Goal: Transaction & Acquisition: Download file/media

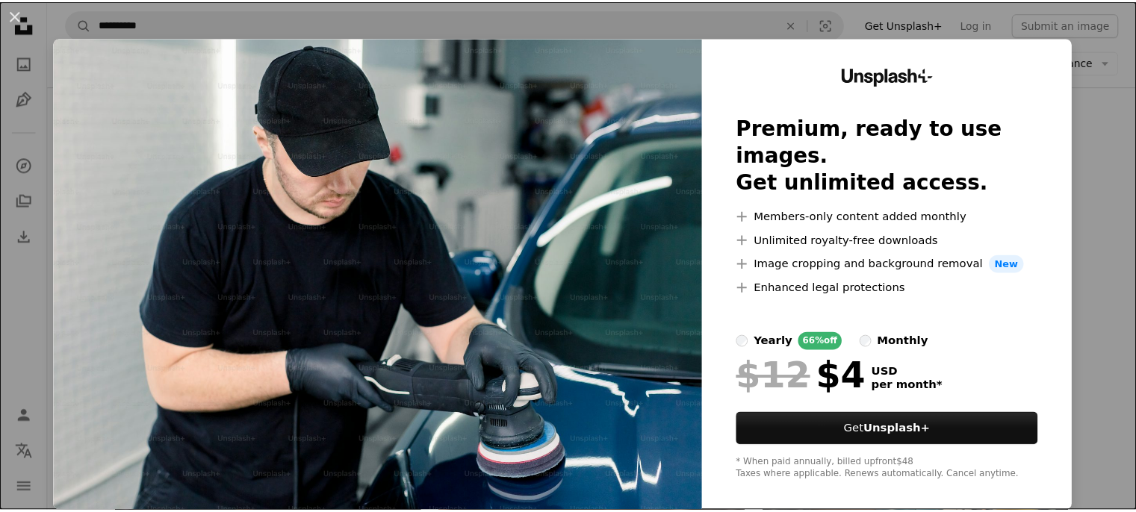
scroll to position [1120, 0]
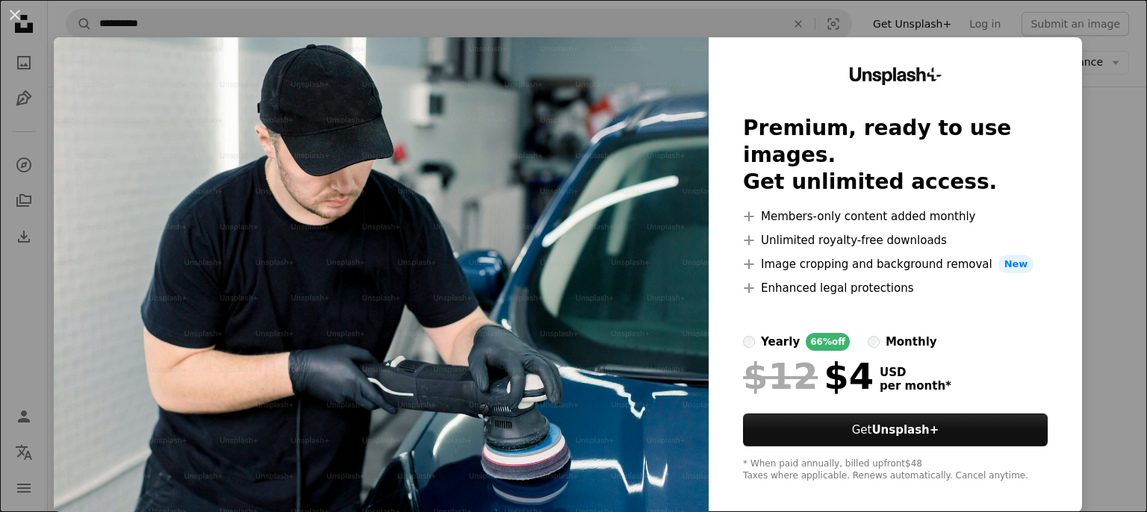
click at [584, 117] on img at bounding box center [381, 274] width 655 height 475
click at [568, 117] on img at bounding box center [381, 274] width 655 height 475
click at [920, 19] on div "An X shape Unsplash+ Premium, ready to use images. Get unlimited access. A plus…" at bounding box center [573, 256] width 1147 height 512
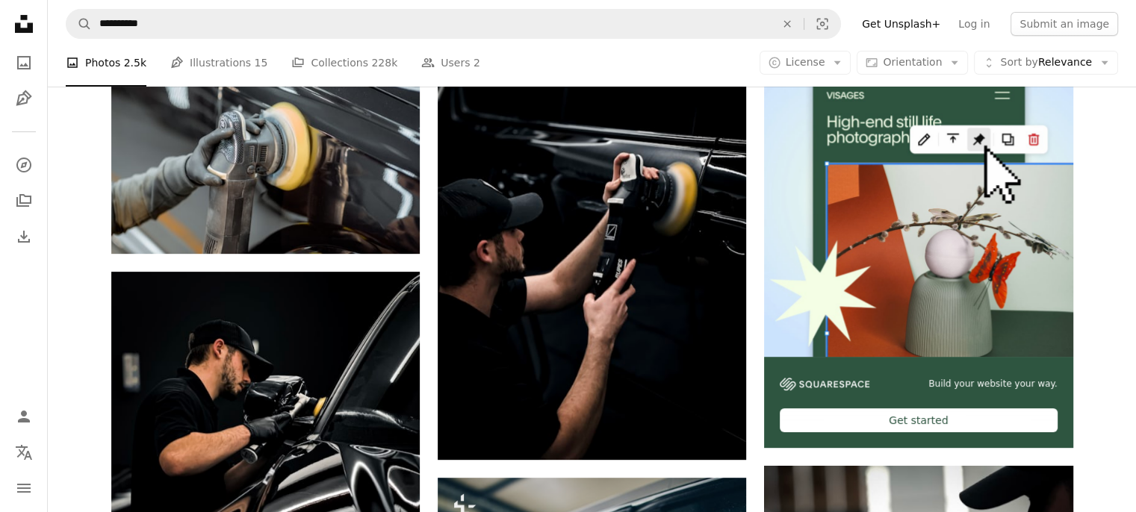
scroll to position [299, 0]
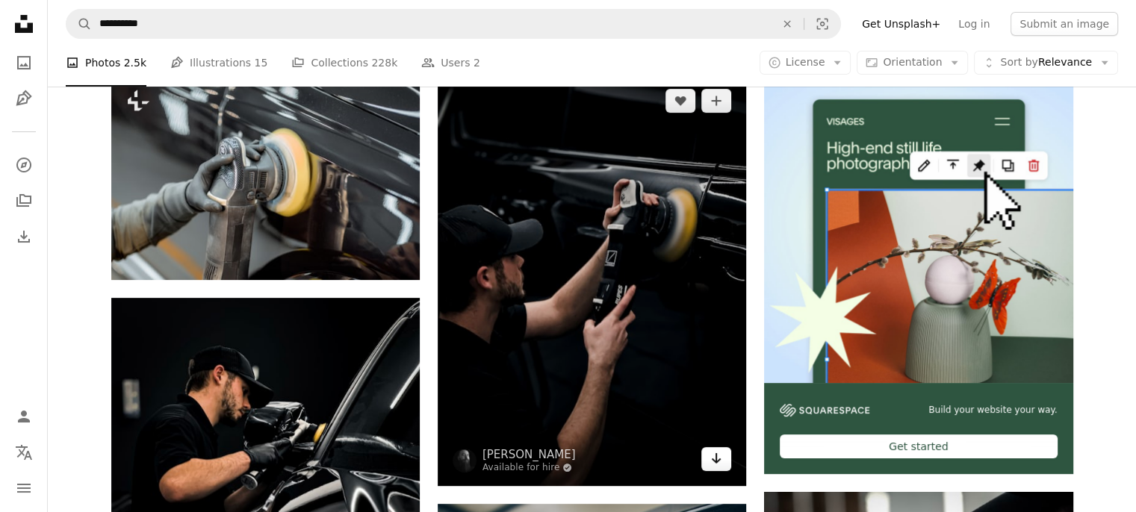
click at [714, 463] on icon "Arrow pointing down" at bounding box center [716, 459] width 12 height 18
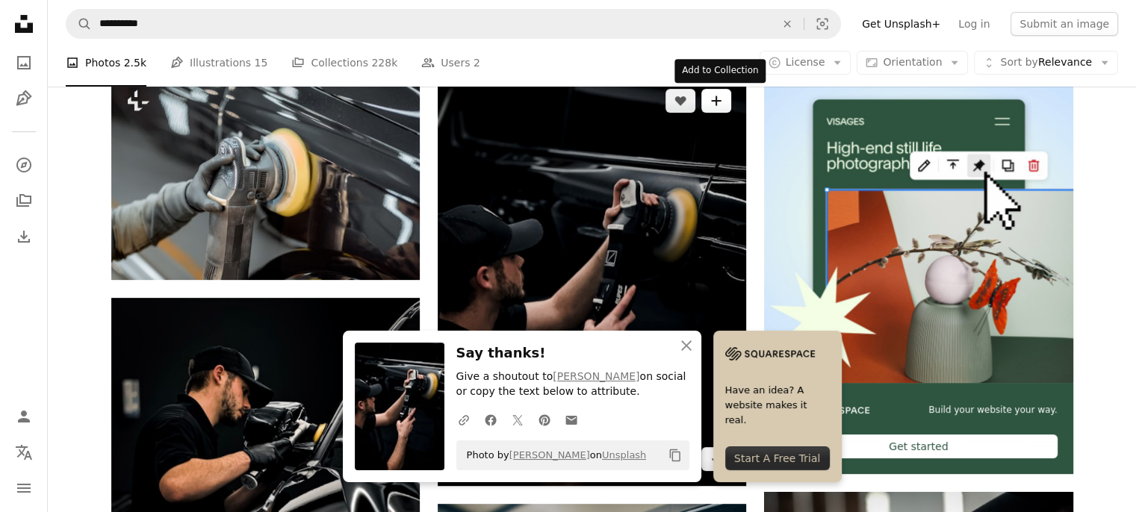
click at [717, 107] on button "A plus sign" at bounding box center [716, 101] width 30 height 24
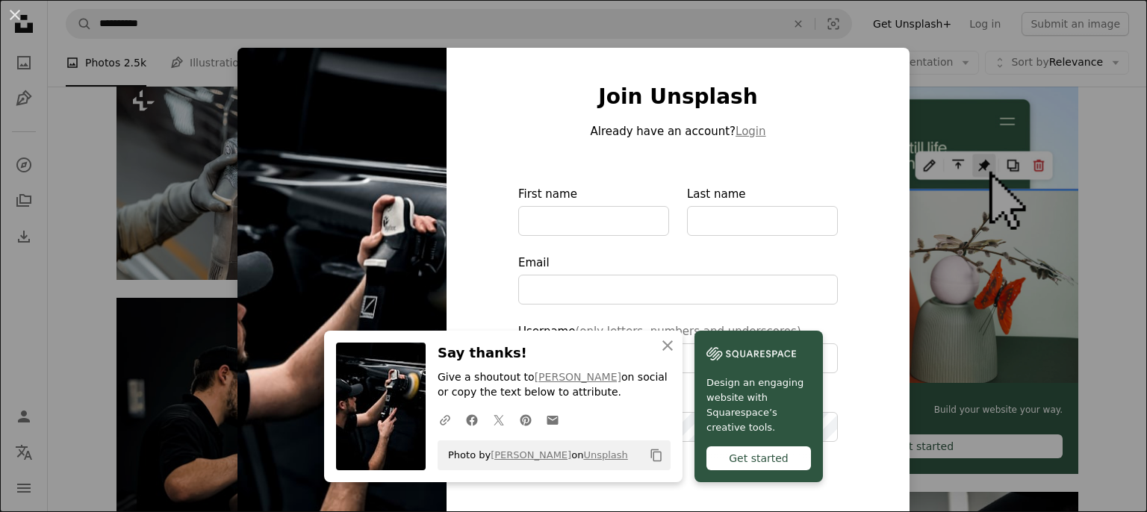
click at [867, 40] on div "An X shape An X shape Close Say thanks! Give a shoutout to [PERSON_NAME] on soc…" at bounding box center [573, 256] width 1147 height 512
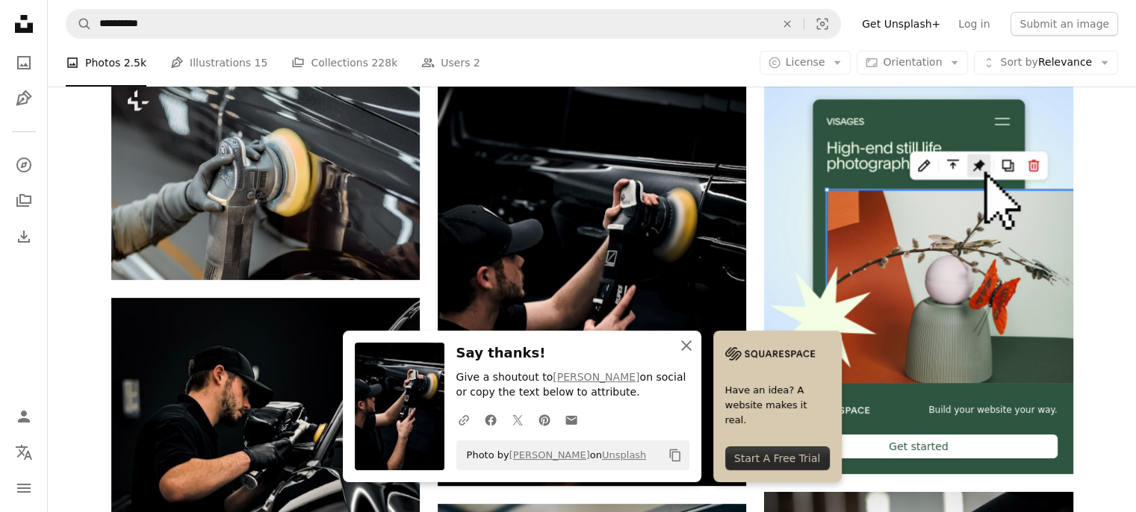
click at [687, 340] on icon "An X shape" at bounding box center [687, 346] width 18 height 18
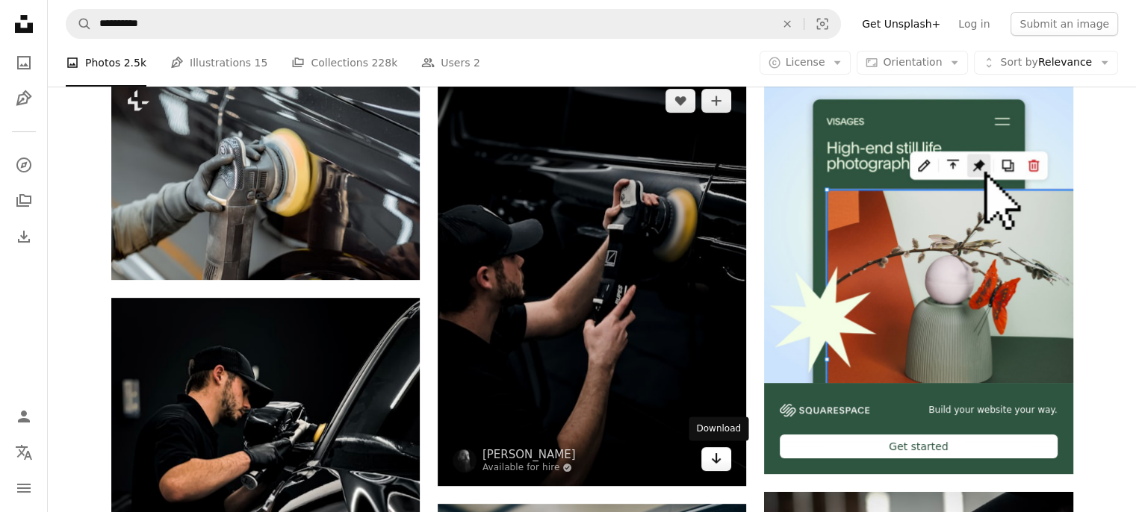
click at [719, 461] on icon "Arrow pointing down" at bounding box center [716, 459] width 12 height 18
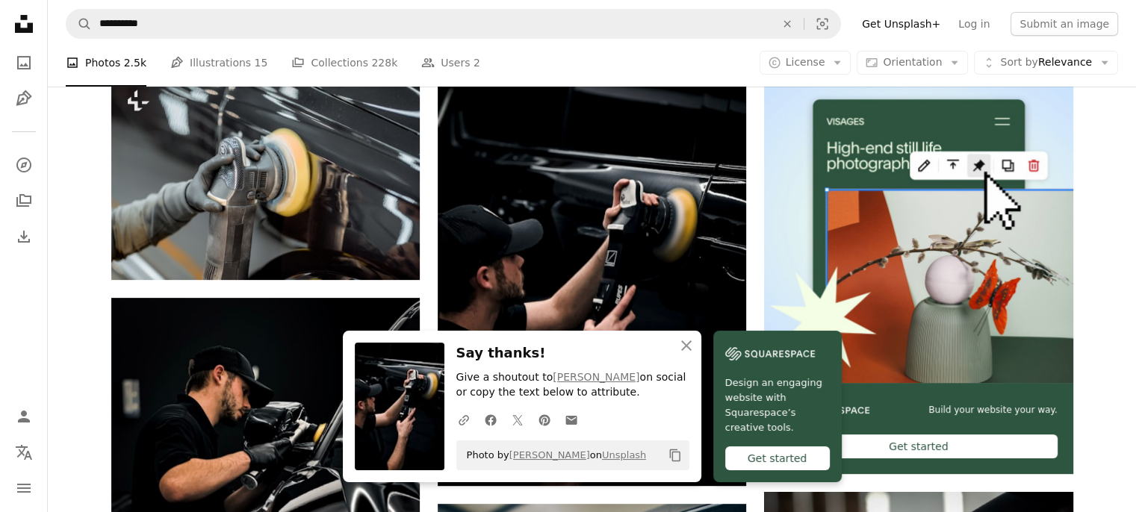
click at [548, 69] on div "A photo Photos 2.5k Pen Tool Illustrations 15 A stack of folders Collections 22…" at bounding box center [592, 63] width 1052 height 48
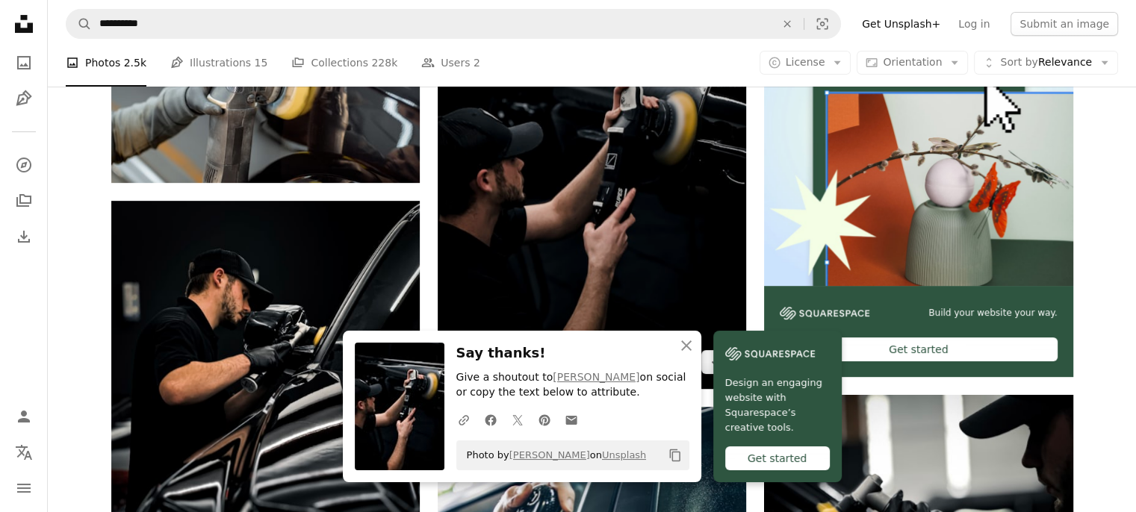
scroll to position [523, 0]
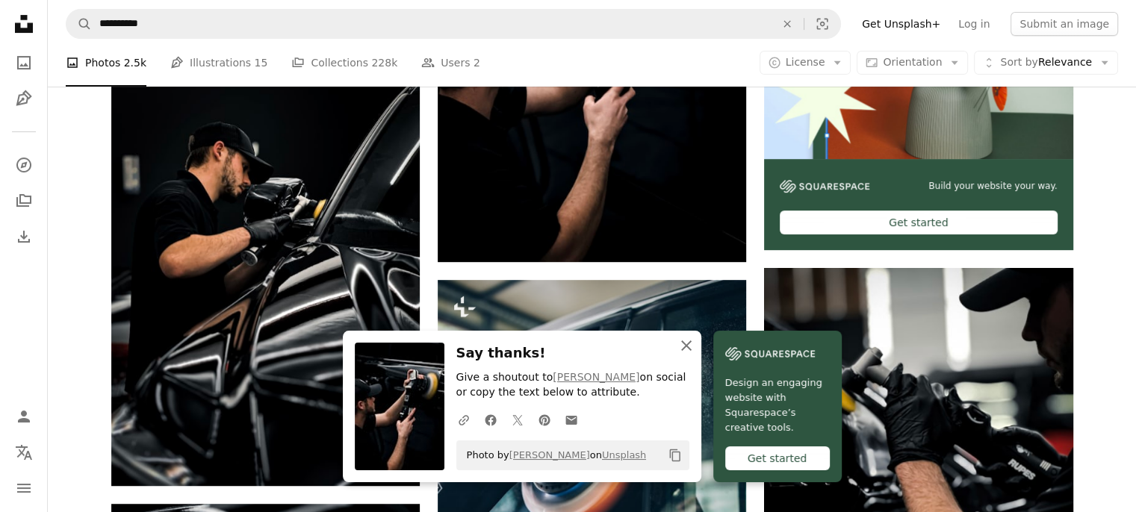
click at [689, 347] on icon "An X shape" at bounding box center [687, 346] width 18 height 18
